Goal: Information Seeking & Learning: Find specific fact

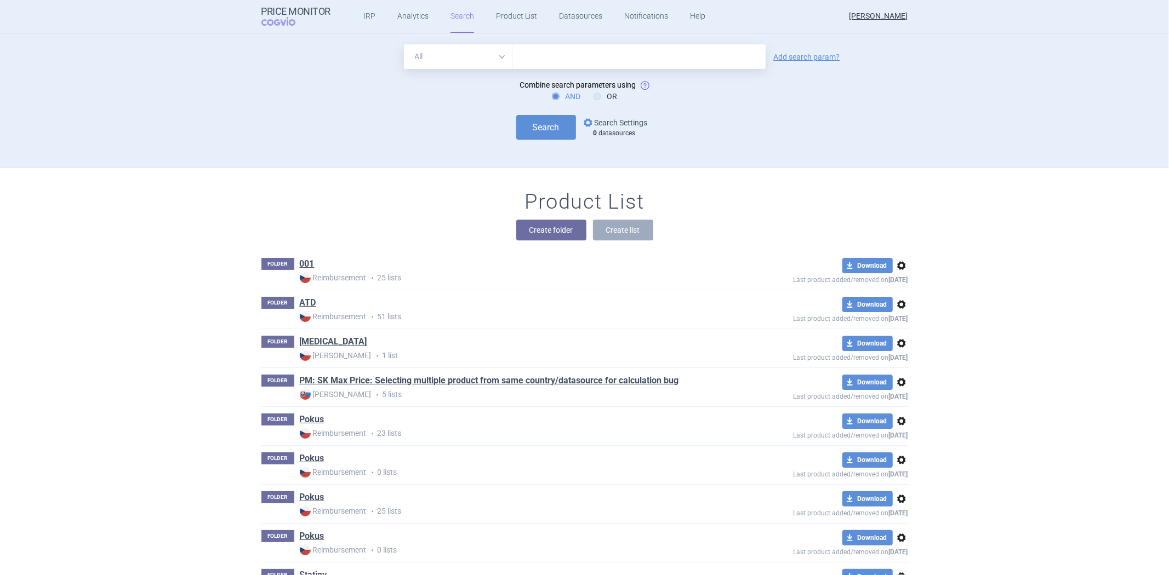
click at [605, 124] on link "options Search Settings" at bounding box center [614, 122] width 66 height 13
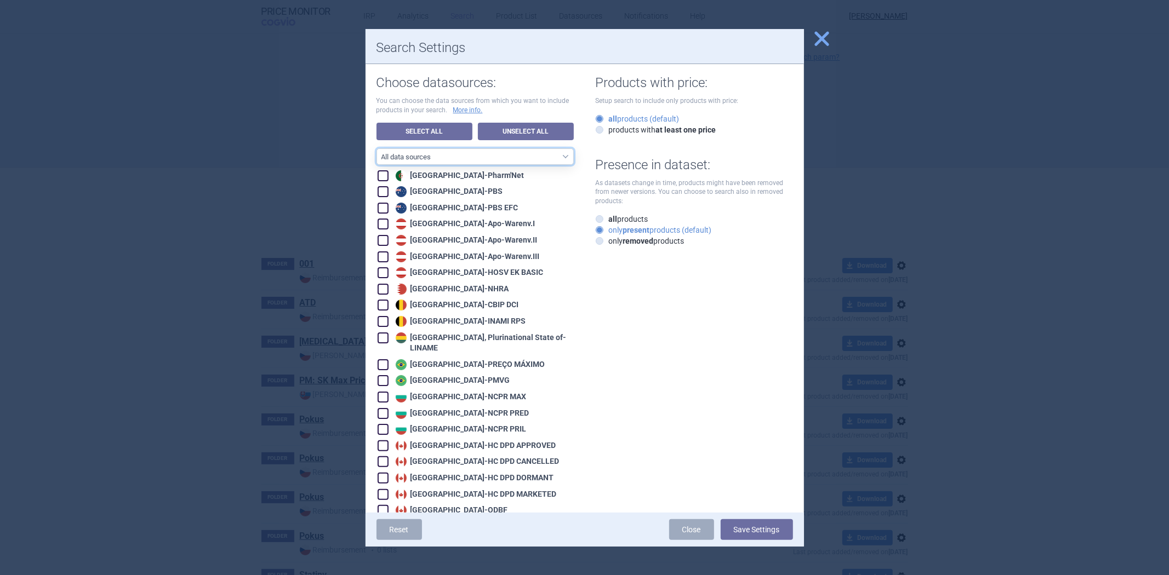
click at [517, 149] on select "All data sources CZ reference sources - Reimbursement SK reference sources - Of…" at bounding box center [475, 157] width 197 height 16
drag, startPoint x: 656, startPoint y: 300, endPoint x: 638, endPoint y: 277, distance: 29.3
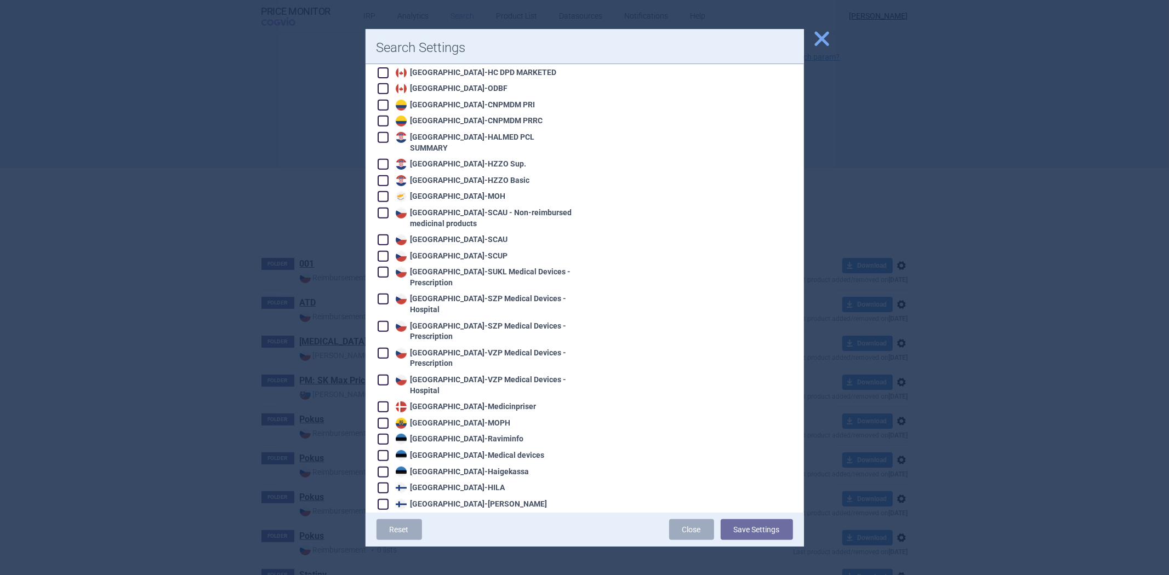
scroll to position [2264, 0]
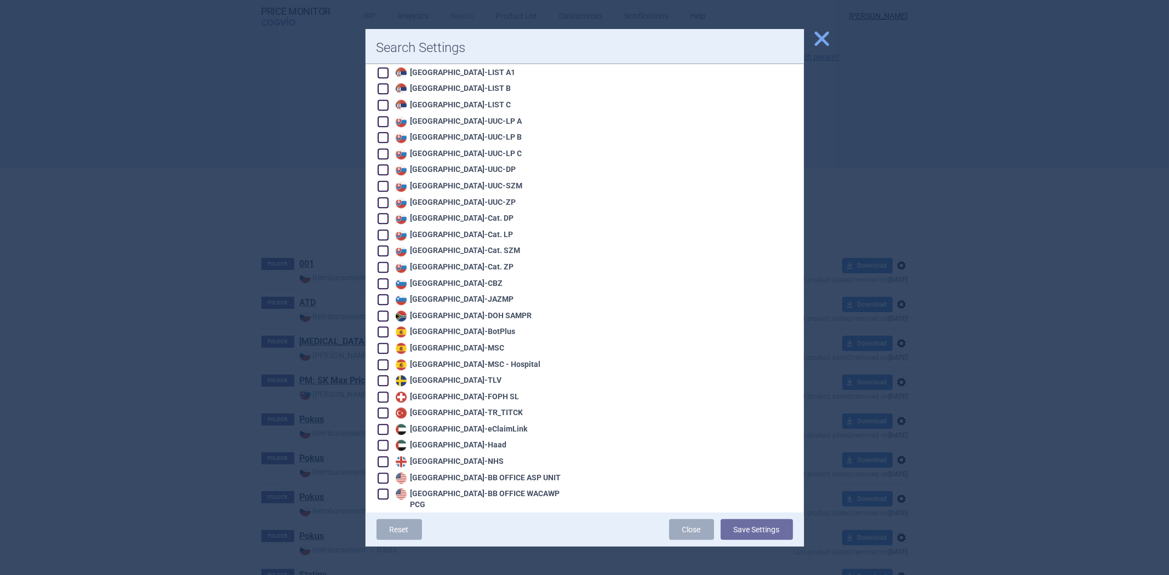
click at [460, 358] on div "[GEOGRAPHIC_DATA] - [GEOGRAPHIC_DATA]" at bounding box center [476, 364] width 196 height 12
click at [460, 360] on div "[GEOGRAPHIC_DATA] - [GEOGRAPHIC_DATA]" at bounding box center [467, 365] width 148 height 11
checkbox input "true"
click at [741, 526] on button "Save Settings" at bounding box center [757, 530] width 72 height 21
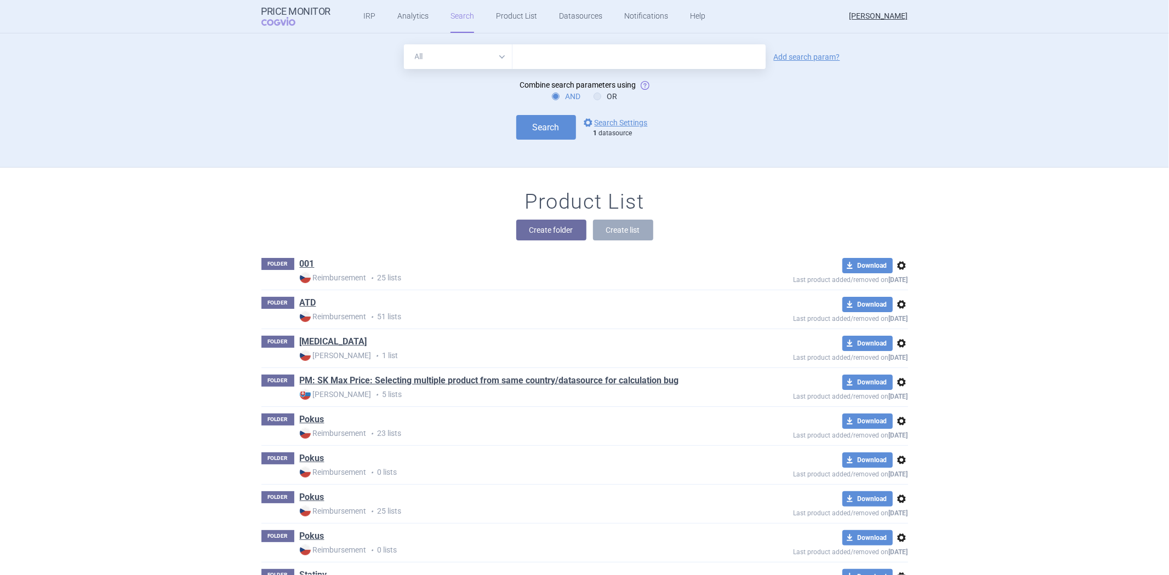
click at [479, 63] on select "All Brand Name ATC Company Active Substance Country Newer than" at bounding box center [458, 56] width 109 height 25
select select "activeSubstance"
click at [404, 44] on select "All Brand Name ATC Company Active Substance Country Newer than" at bounding box center [458, 56] width 109 height 25
click at [573, 48] on input "text" at bounding box center [638, 56] width 253 height 25
paste input "[MEDICAL_DATA]"
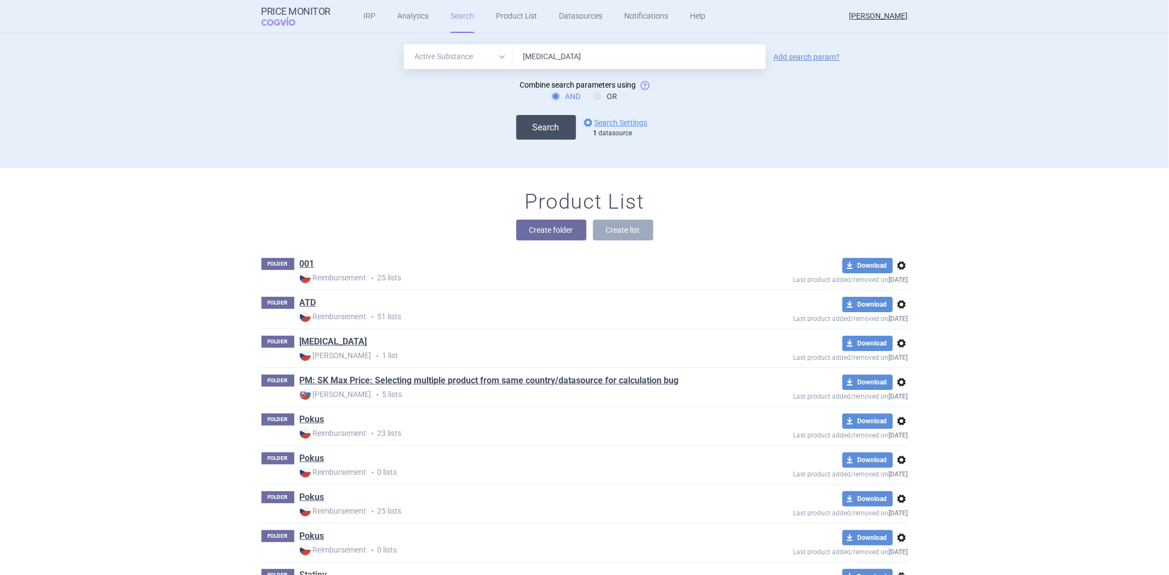
type input "[MEDICAL_DATA]"
click at [546, 133] on button "Search" at bounding box center [546, 127] width 60 height 25
select select "activeSubstance"
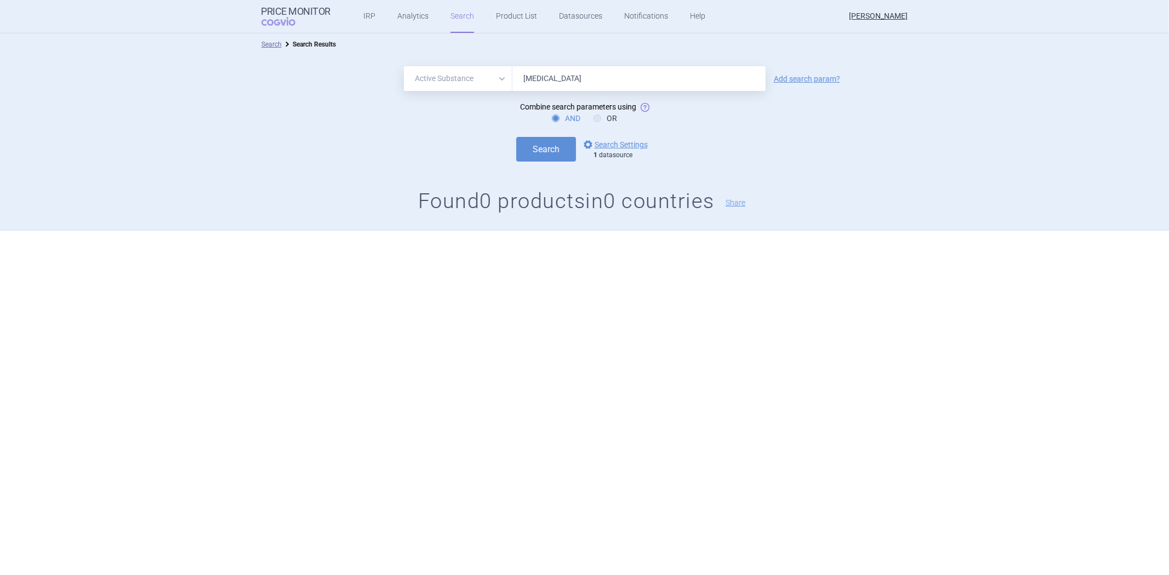
click at [604, 81] on input "[MEDICAL_DATA]" at bounding box center [638, 78] width 253 height 25
click at [658, 76] on input "[MEDICAL_DATA]" at bounding box center [638, 78] width 253 height 25
paste input "Dabigatr"
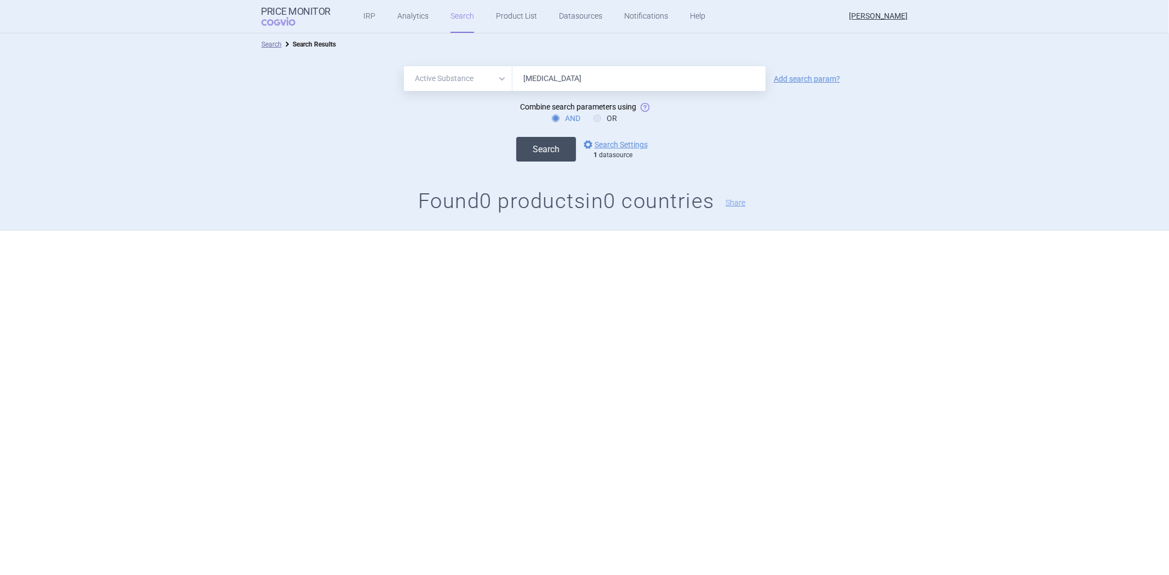
type input "[MEDICAL_DATA]"
click at [540, 146] on button "Search" at bounding box center [546, 149] width 60 height 25
click at [501, 79] on select "All Brand Name ATC Company Active Substance Country Newer than" at bounding box center [458, 78] width 109 height 25
select select "atc"
click at [404, 66] on select "All Brand Name ATC Company Active Substance Country Newer than" at bounding box center [458, 78] width 109 height 25
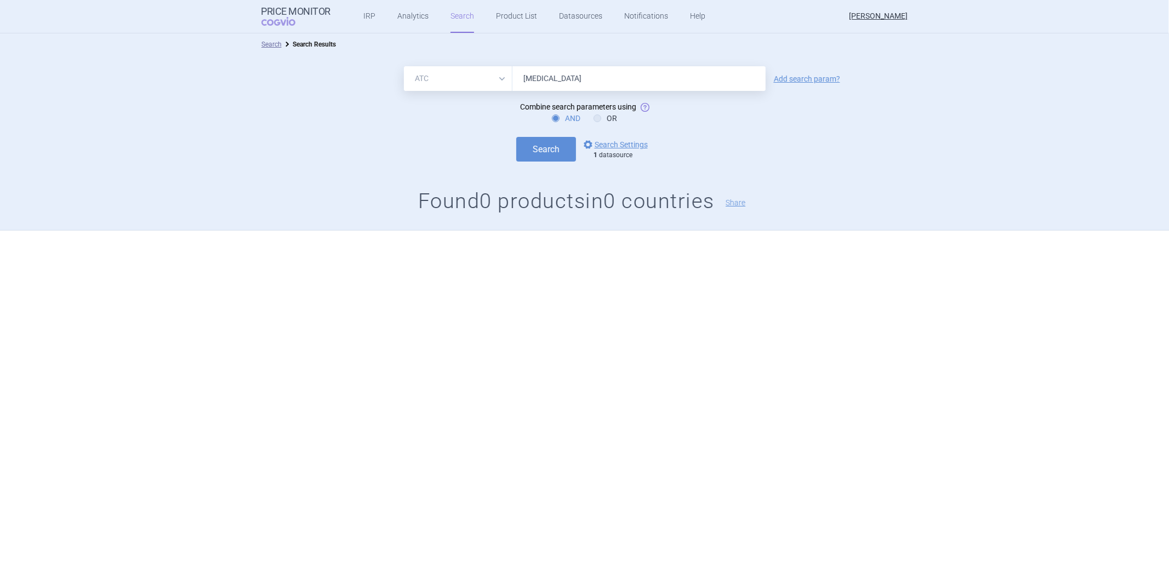
click at [623, 85] on input "[MEDICAL_DATA]" at bounding box center [638, 78] width 253 height 25
paste input "B01AF01"
click at [557, 139] on button "Search" at bounding box center [546, 149] width 60 height 25
click at [655, 72] on input "B01AF01" at bounding box center [638, 78] width 253 height 25
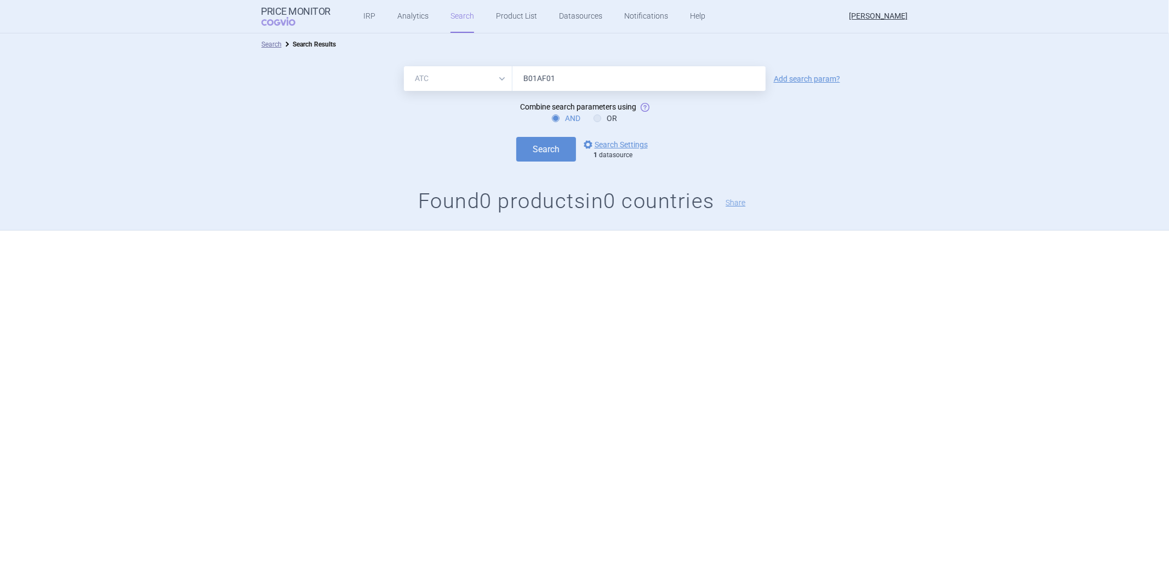
click at [655, 72] on input "B01AF01" at bounding box center [638, 78] width 253 height 25
paste input "E07"
type input "B01AE07"
click at [543, 141] on button "Search" at bounding box center [546, 149] width 60 height 25
